Goal: Task Accomplishment & Management: Use online tool/utility

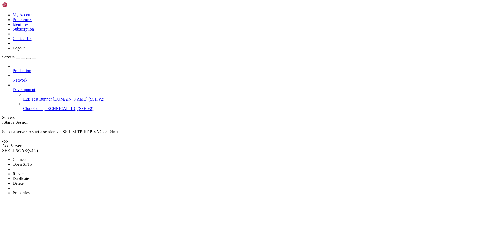
click at [27, 157] on span "Connect" at bounding box center [20, 159] width 14 height 4
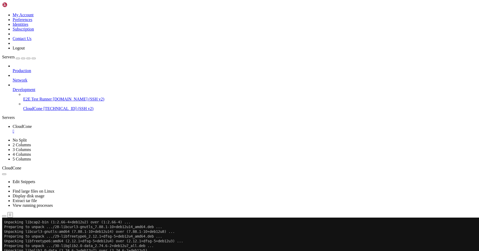
scroll to position [1677, 0]
click at [23, 233] on button "Reconnect" at bounding box center [12, 236] width 21 height 6
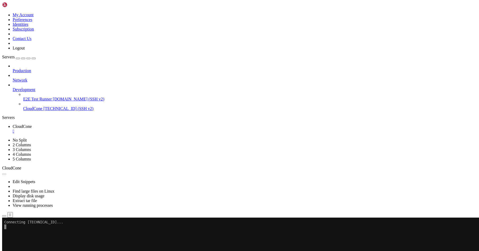
click at [97, 129] on div "" at bounding box center [245, 131] width 464 height 5
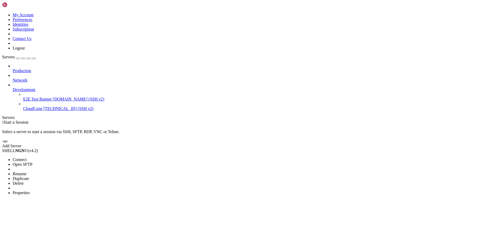
click at [30, 191] on span "Properties" at bounding box center [21, 193] width 17 height 4
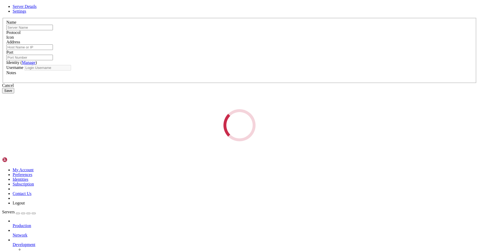
type input "CloudCone"
type input "[TECHNICAL_ID]"
type input "22"
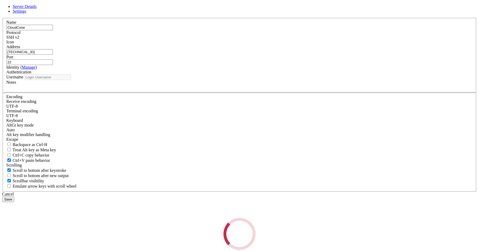
type input "root"
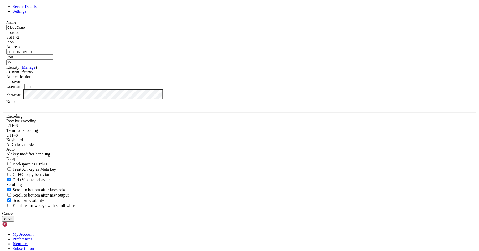
click at [14, 216] on button "Save" at bounding box center [8, 219] width 12 height 6
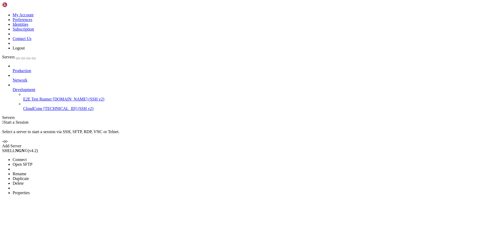
click at [27, 157] on span "Connect" at bounding box center [20, 159] width 14 height 4
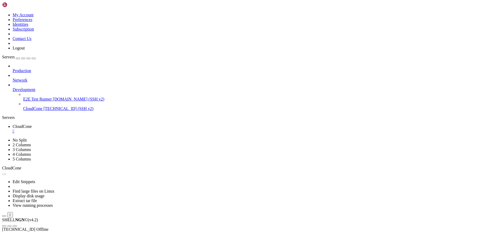
scroll to position [0, 0]
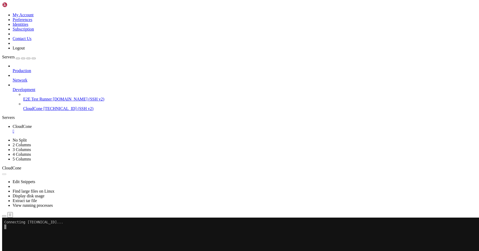
click at [34, 58] on icon "button" at bounding box center [34, 58] width 0 height 0
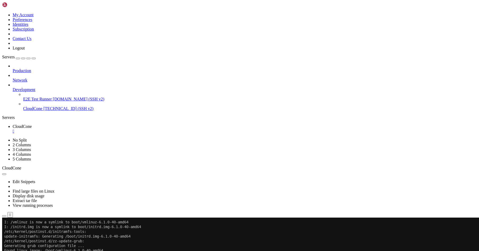
scroll to position [2151, 0]
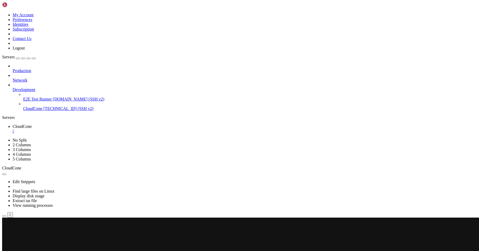
drag, startPoint x: 52, startPoint y: 246, endPoint x: 52, endPoint y: 240, distance: 6.1
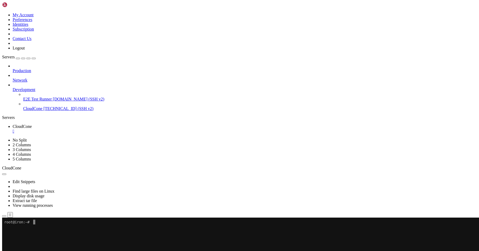
drag, startPoint x: 81, startPoint y: 9, endPoint x: 74, endPoint y: 11, distance: 6.7
click at [76, 124] on ul "CloudCone " at bounding box center [239, 128] width 475 height 9
click at [63, 229] on x-row at bounding box center [237, 226] width 466 height 5
